Goal: Information Seeking & Learning: Check status

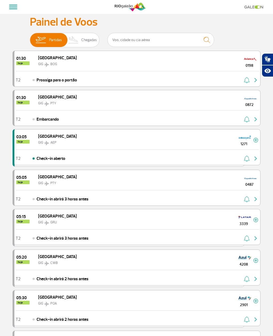
click at [92, 40] on span "Chegadas" at bounding box center [88, 40] width 15 height 14
click at [30, 37] on input "Partidas Chegadas" at bounding box center [30, 37] width 0 height 0
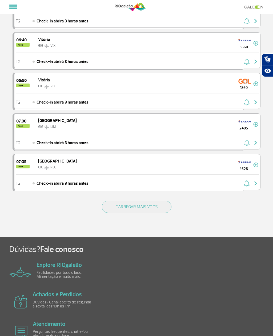
scroll to position [692, 0]
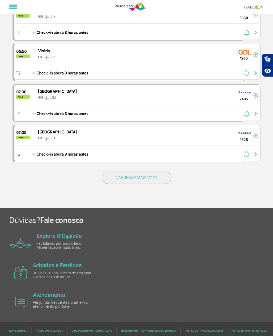
click at [143, 182] on button "CARREGAR MAIS VOOS" at bounding box center [137, 177] width 70 height 12
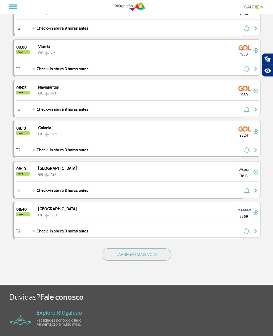
scroll to position [1441, 0]
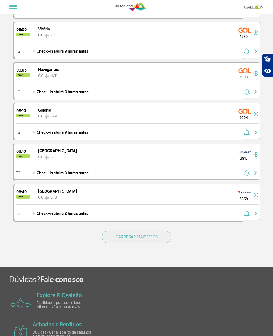
click at [153, 238] on button "CARREGAR MAIS VOOS" at bounding box center [137, 237] width 70 height 12
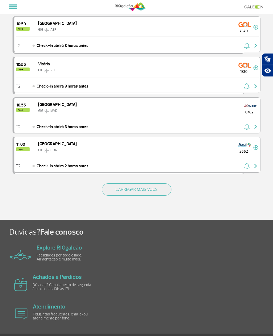
click at [155, 192] on button "CARREGAR MAIS VOOS" at bounding box center [137, 189] width 70 height 12
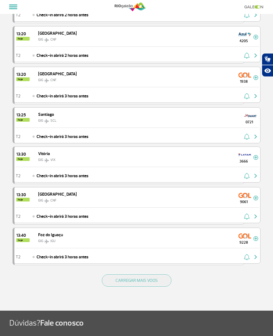
scroll to position [3015, 0]
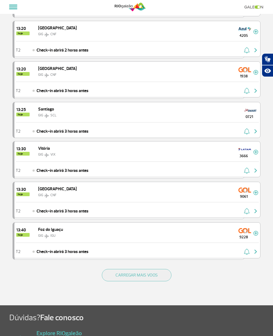
click at [138, 270] on button "CARREGAR MAIS VOOS" at bounding box center [137, 275] width 70 height 12
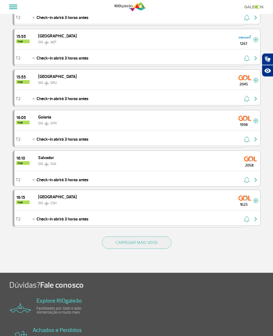
scroll to position [3858, 0]
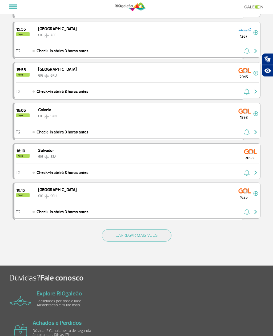
click at [154, 237] on button "CARREGAR MAIS VOOS" at bounding box center [137, 235] width 70 height 12
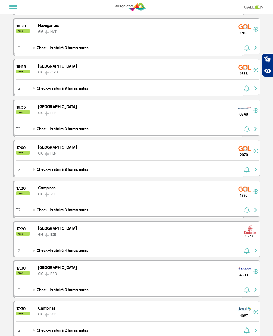
scroll to position [4068, 0]
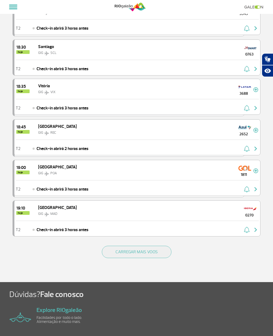
click at [135, 256] on button "CARREGAR MAIS VOOS" at bounding box center [137, 251] width 70 height 12
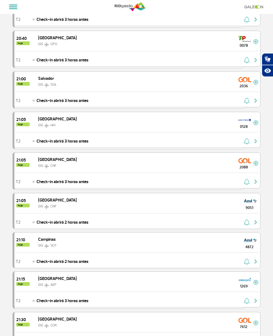
scroll to position [5139, 0]
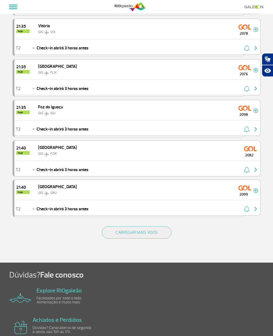
click at [144, 236] on button "CARREGAR MAIS VOOS" at bounding box center [137, 232] width 70 height 12
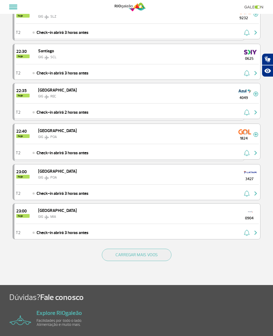
scroll to position [6268, 0]
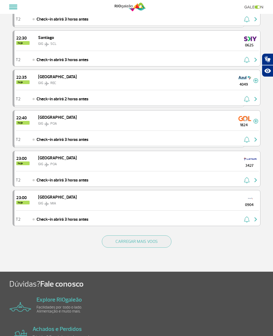
click at [146, 245] on button "CARREGAR MAIS VOOS" at bounding box center [137, 241] width 70 height 12
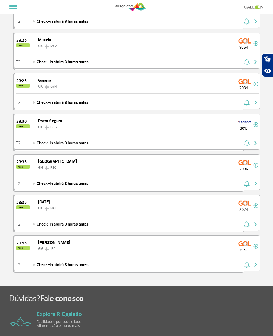
scroll to position [6504, 0]
